Goal: Task Accomplishment & Management: Manage account settings

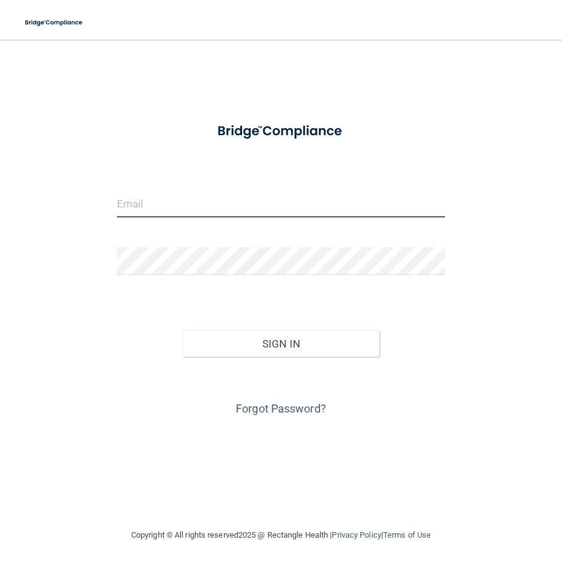
click at [152, 204] on input "email" at bounding box center [281, 204] width 328 height 28
type input "[EMAIL_ADDRESS][DOMAIN_NAME]"
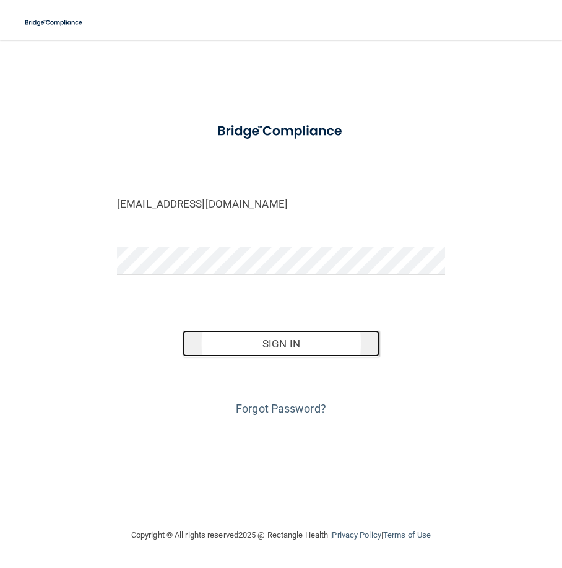
click at [292, 345] on button "Sign In" at bounding box center [281, 343] width 197 height 27
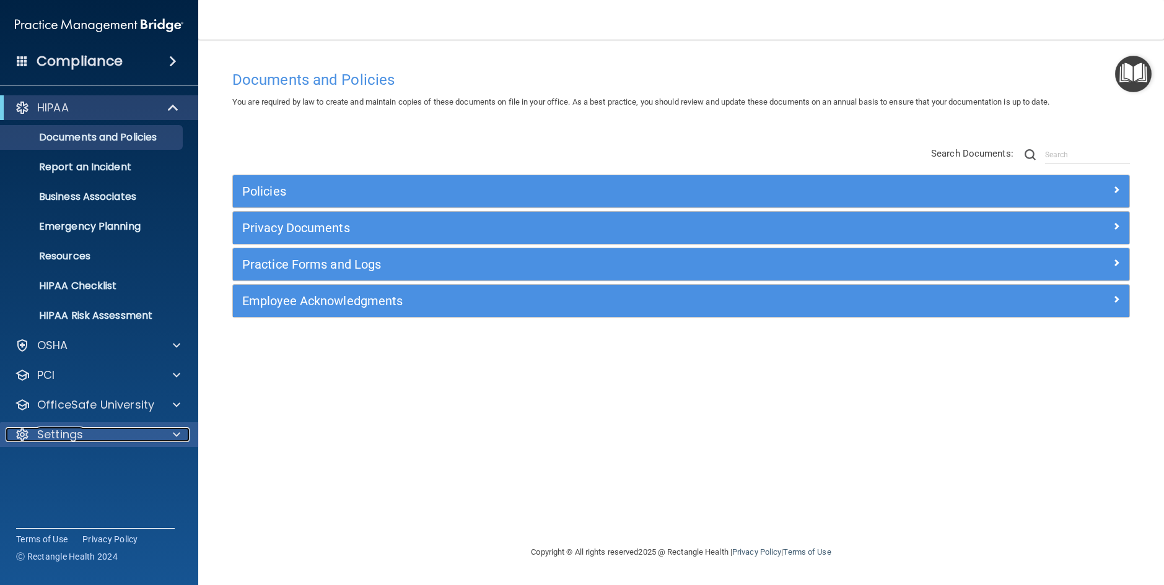
click at [84, 441] on div "Settings" at bounding box center [83, 434] width 154 height 15
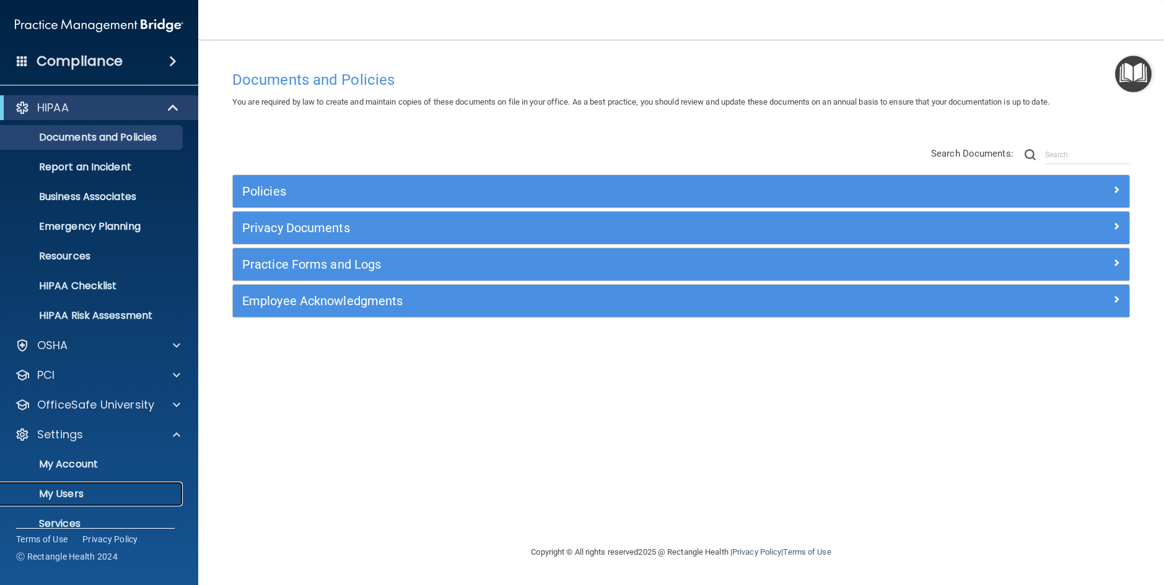
click at [71, 499] on p "My Users" at bounding box center [92, 494] width 169 height 12
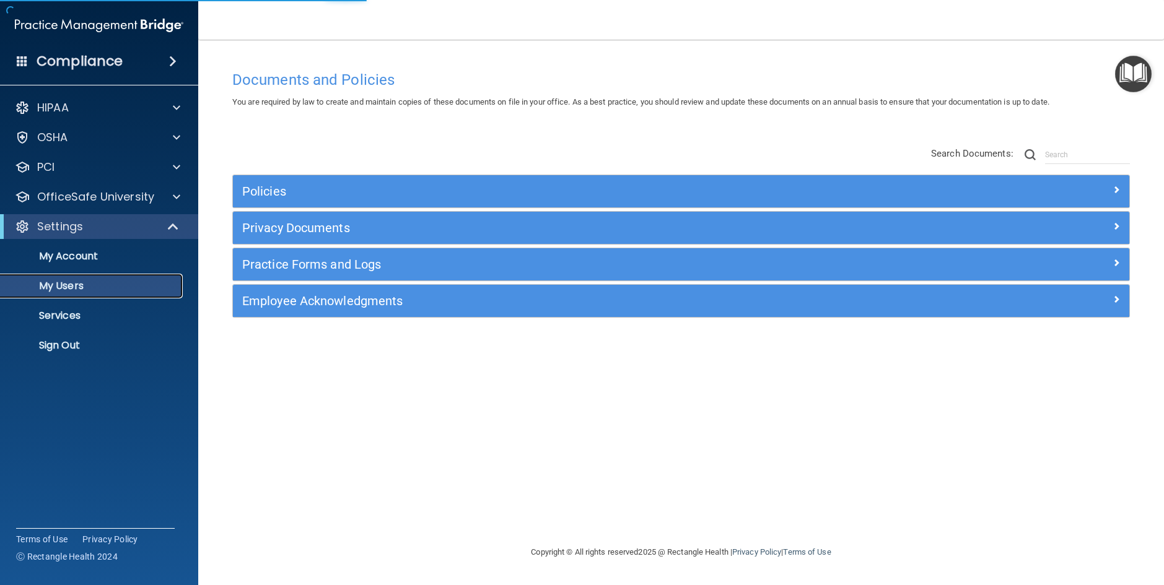
select select "20"
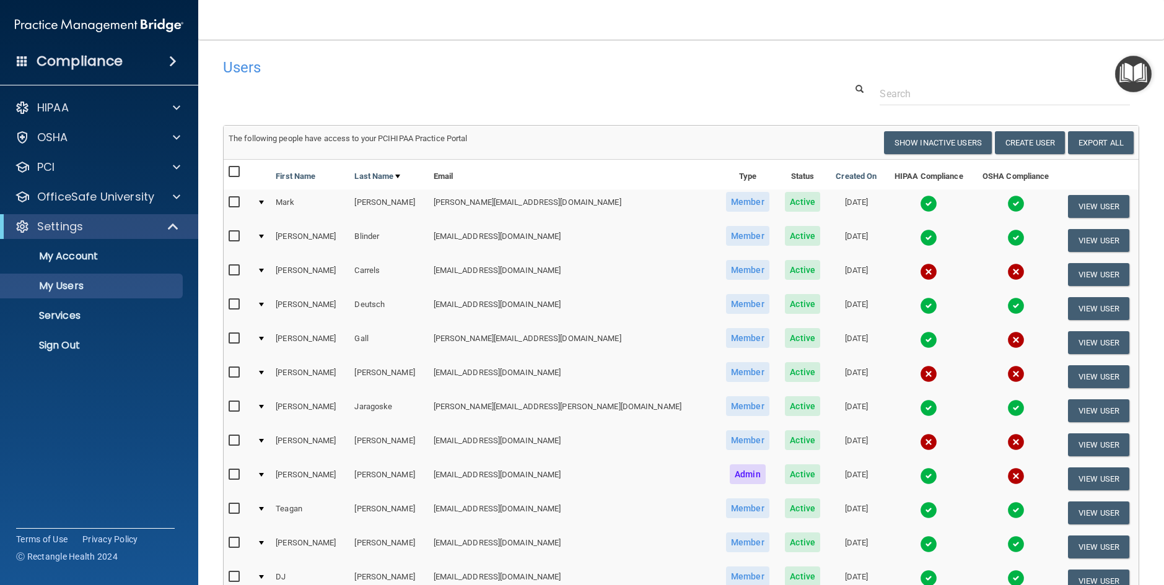
click at [562, 410] on img at bounding box center [928, 407] width 17 height 17
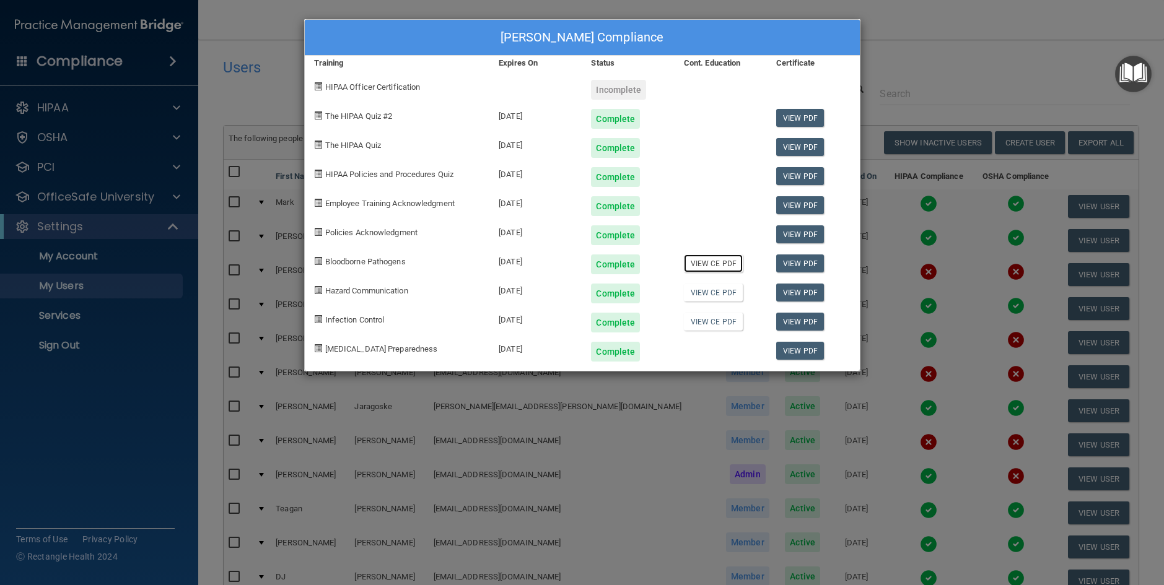
click at [562, 264] on link "View CE PDF" at bounding box center [713, 264] width 59 height 18
click at [562, 296] on link "View CE PDF" at bounding box center [713, 293] width 59 height 18
click at [562, 319] on link "View CE PDF" at bounding box center [713, 322] width 59 height 18
click at [247, 40] on div "[PERSON_NAME] Compliance Training Expires On Status Cont. Education Certificate…" at bounding box center [582, 292] width 1164 height 585
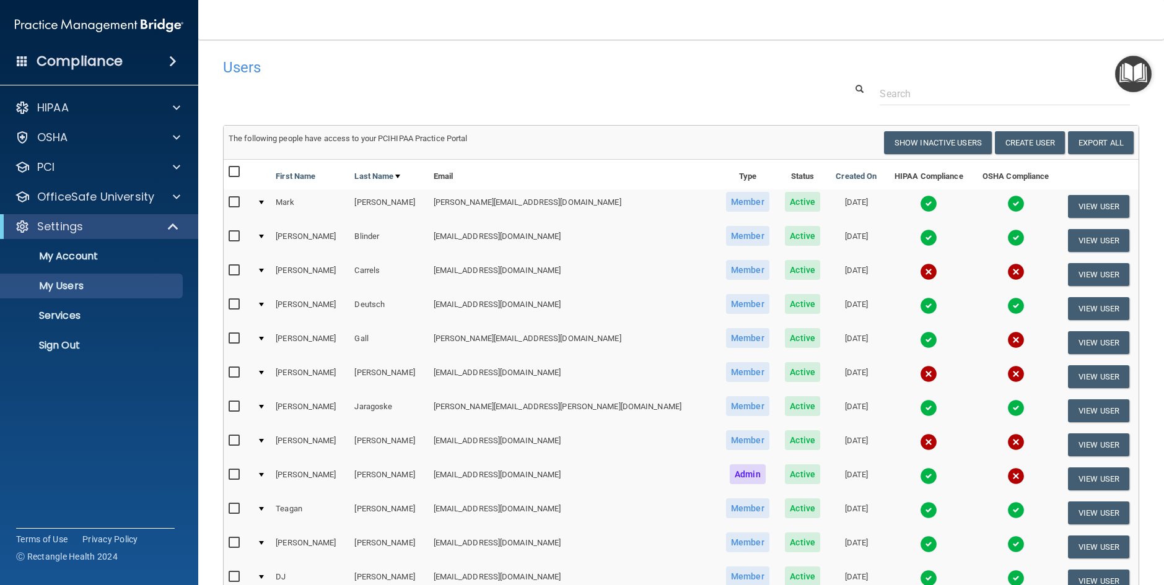
click at [562, 271] on img at bounding box center [928, 271] width 17 height 17
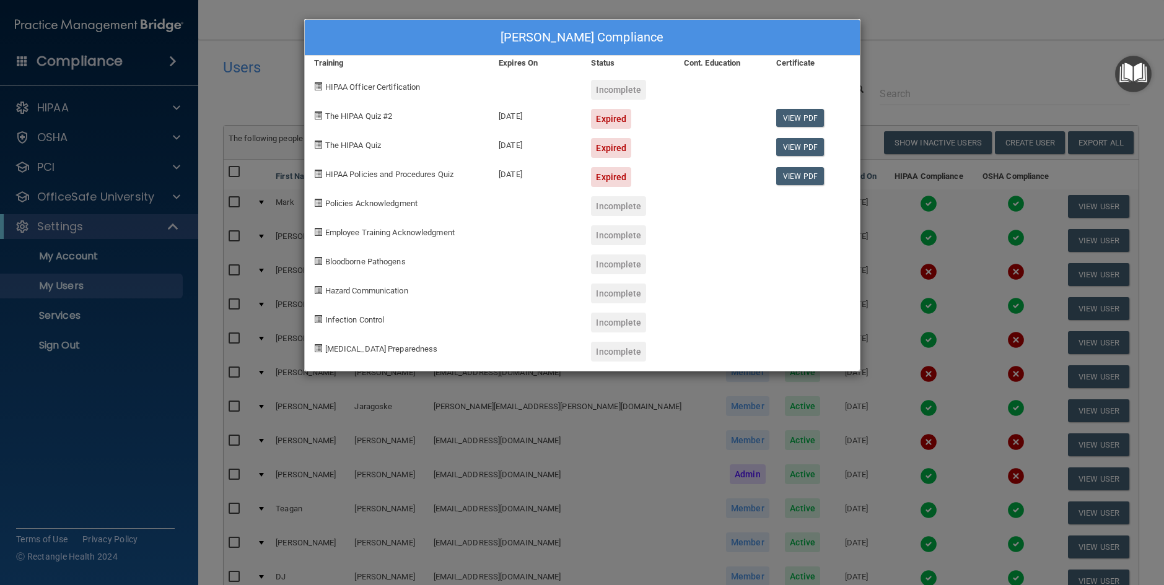
click at [247, 38] on div "[PERSON_NAME] Compliance Training Expires On Status Cont. Education Certificate…" at bounding box center [582, 292] width 1164 height 585
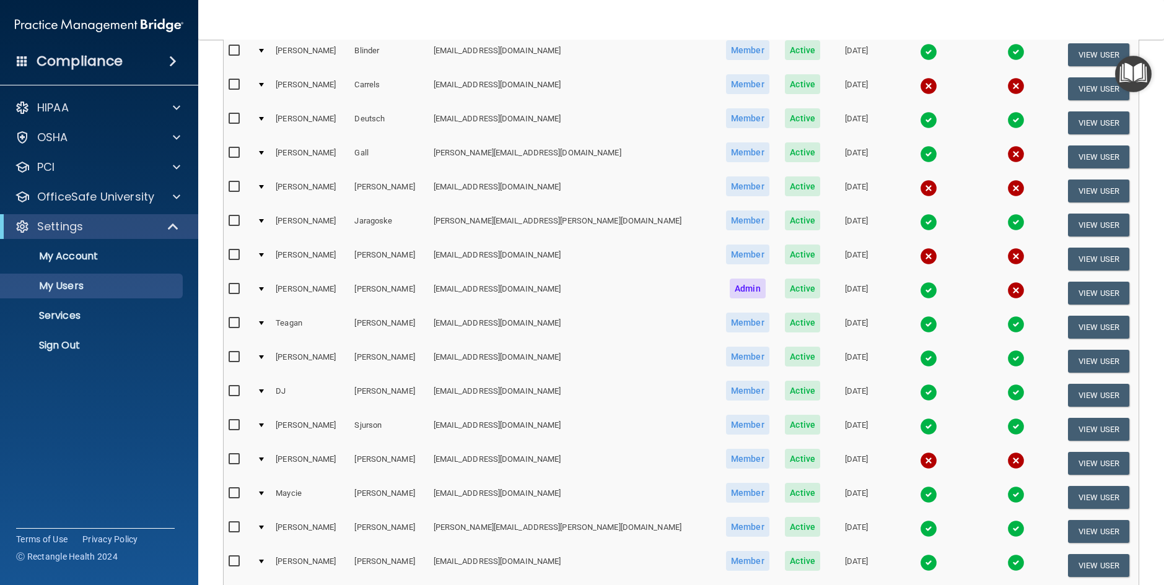
scroll to position [248, 0]
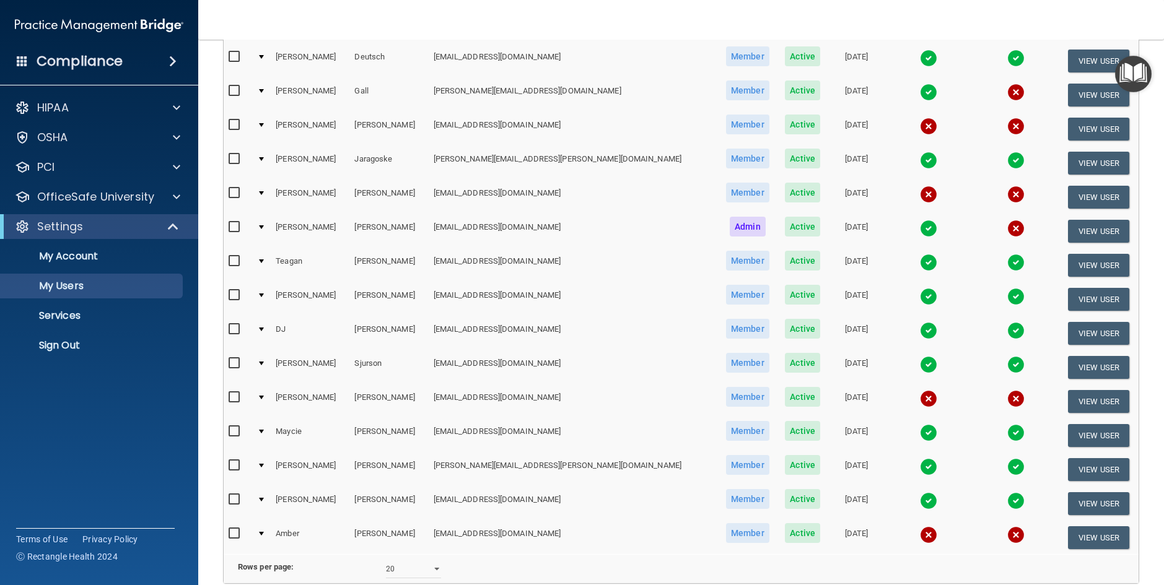
click at [562, 468] on img at bounding box center [928, 466] width 17 height 17
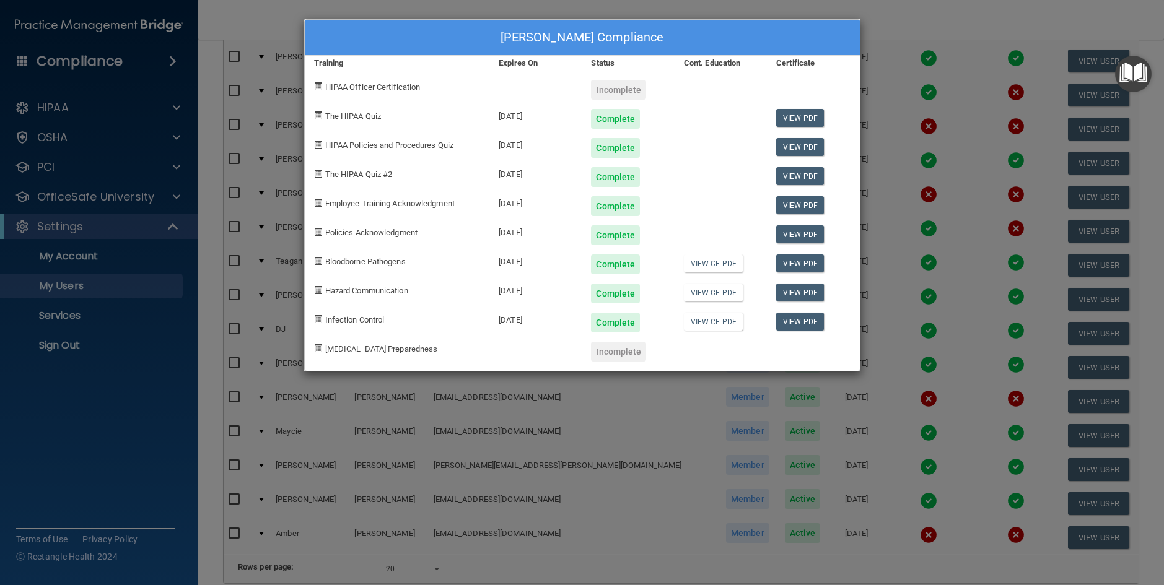
click at [351, 46] on div "[PERSON_NAME] Compliance" at bounding box center [582, 38] width 555 height 36
click at [219, 69] on div "[PERSON_NAME] Compliance Training Expires On Status Cont. Education Certificate…" at bounding box center [582, 292] width 1164 height 585
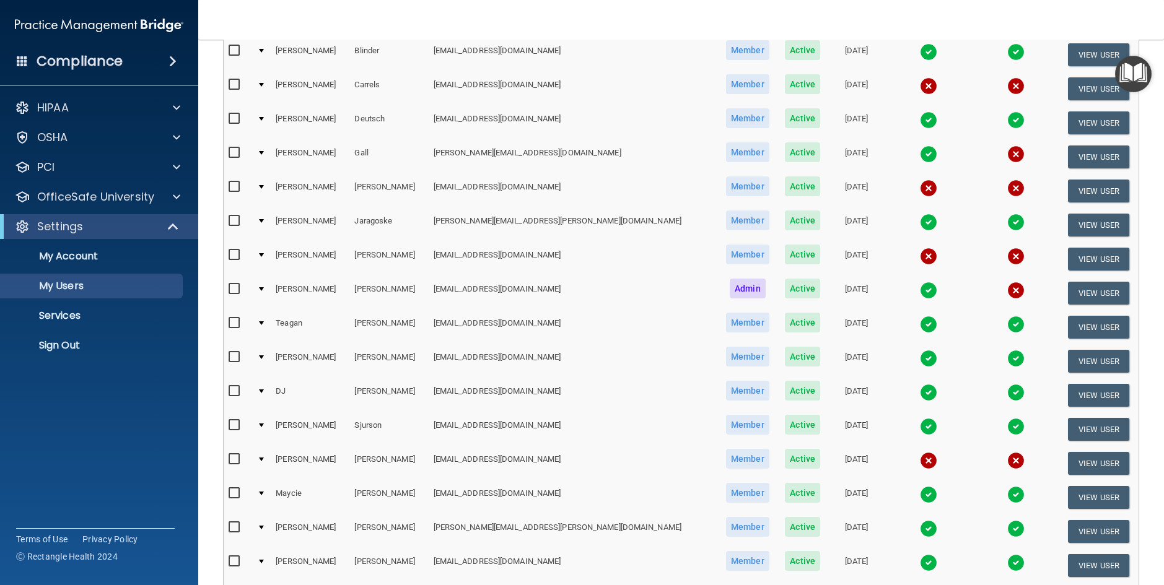
scroll to position [0, 0]
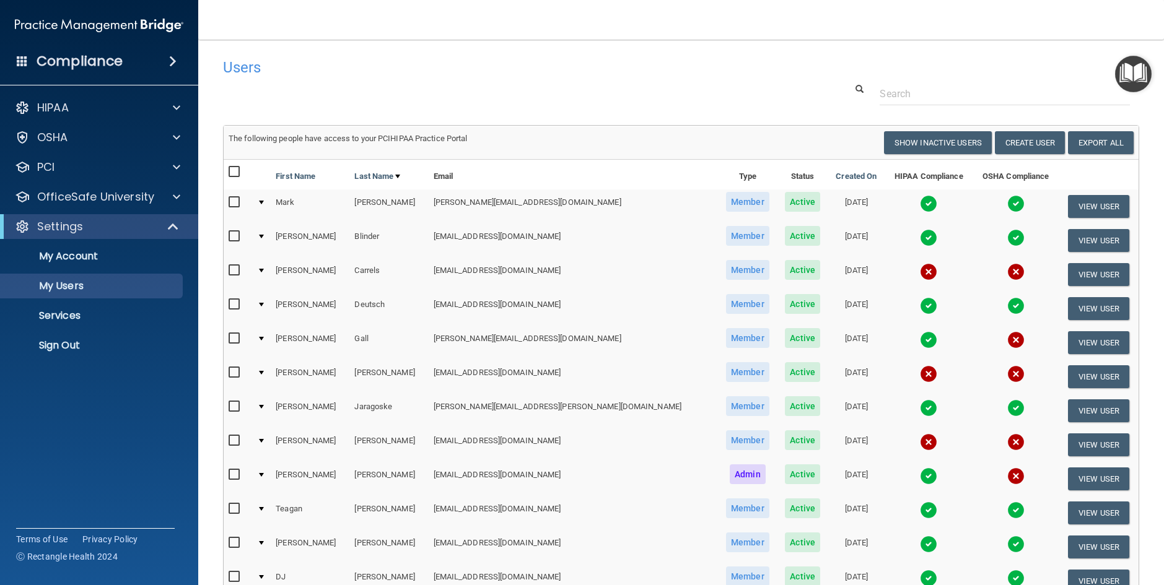
click at [562, 239] on img at bounding box center [928, 237] width 17 height 17
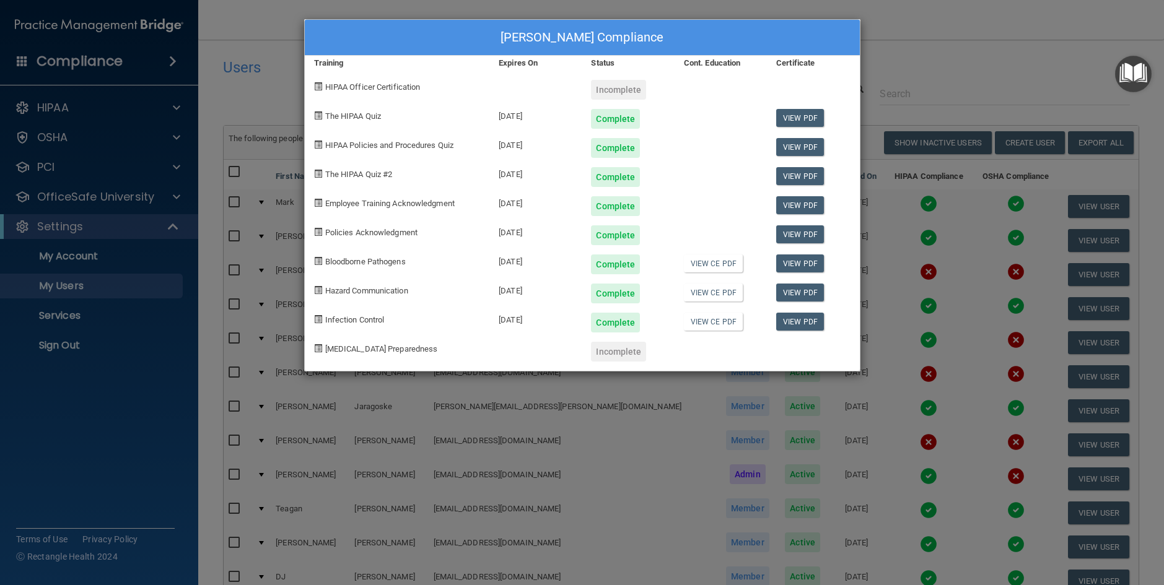
click at [246, 36] on div "[PERSON_NAME] Compliance Training Expires On Status Cont. Education Certificate…" at bounding box center [582, 292] width 1164 height 585
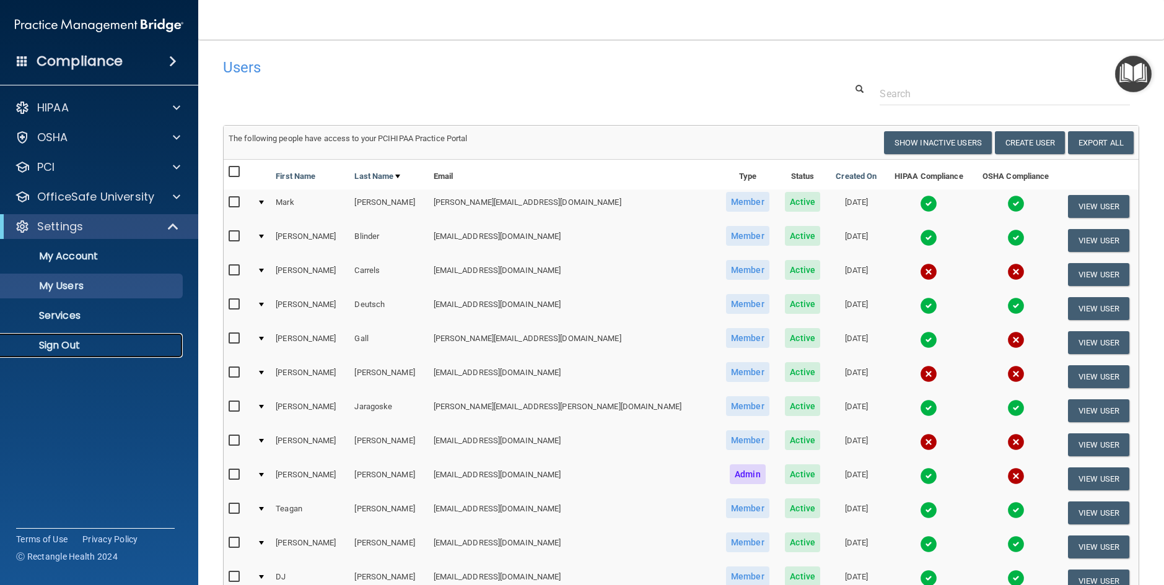
click at [71, 353] on link "Sign Out" at bounding box center [85, 345] width 195 height 25
